Goal: Go to known website: Go to known website

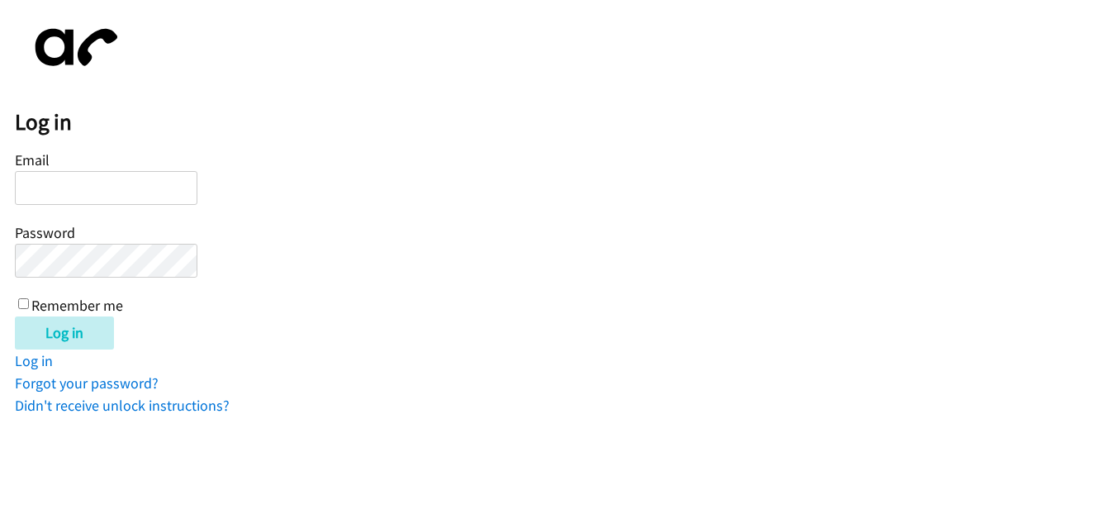
click at [133, 197] on input "Email" at bounding box center [106, 188] width 183 height 34
click at [114, 184] on input "Email" at bounding box center [106, 188] width 183 height 34
drag, startPoint x: 114, startPoint y: 184, endPoint x: 96, endPoint y: 55, distance: 130.1
click at [114, 183] on input "Email" at bounding box center [106, 188] width 183 height 34
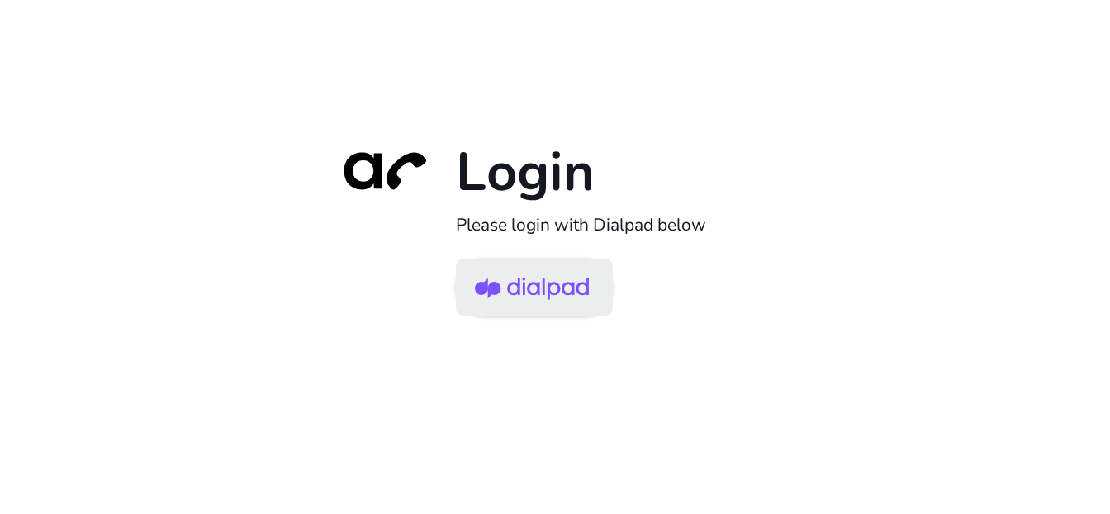
click at [542, 282] on img at bounding box center [532, 289] width 114 height 54
